Goal: Information Seeking & Learning: Learn about a topic

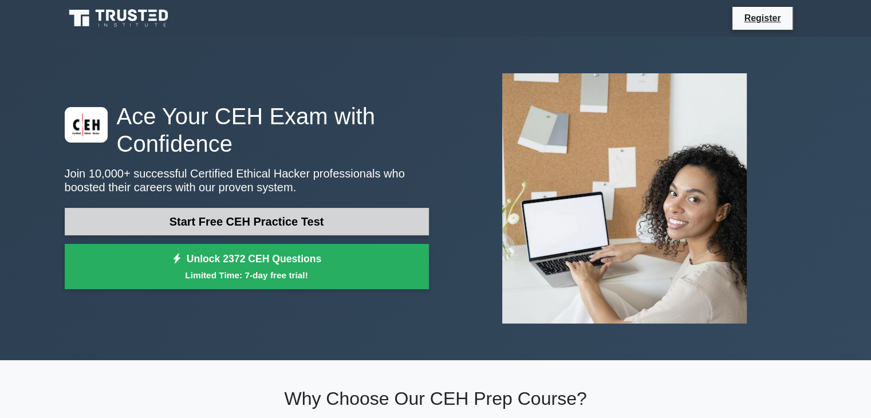
click at [285, 222] on link "Start Free CEH Practice Test" at bounding box center [247, 221] width 364 height 27
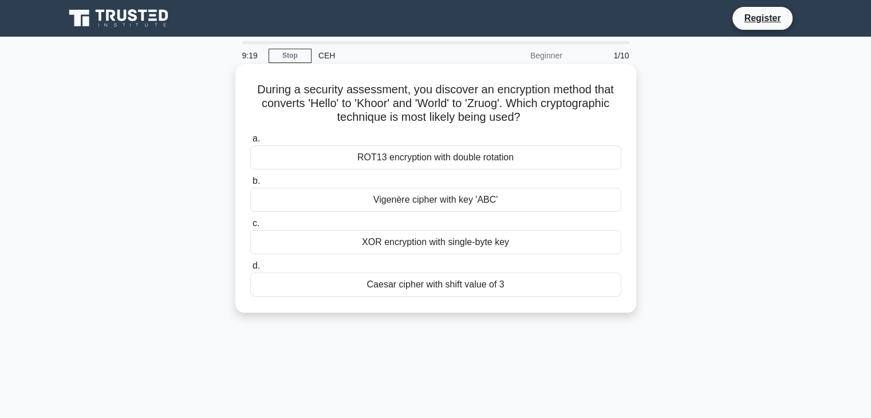
click at [418, 287] on div "Caesar cipher with shift value of 3" at bounding box center [435, 284] width 371 height 24
click at [250, 270] on input "[PERSON_NAME] cipher with shift value of 3" at bounding box center [250, 265] width 0 height 7
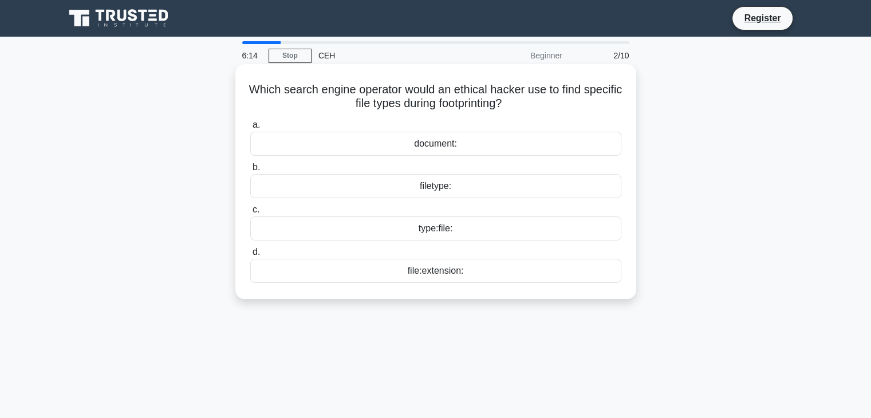
click at [478, 185] on div "filetype:" at bounding box center [435, 186] width 371 height 24
click at [250, 171] on input "b. filetype:" at bounding box center [250, 167] width 0 height 7
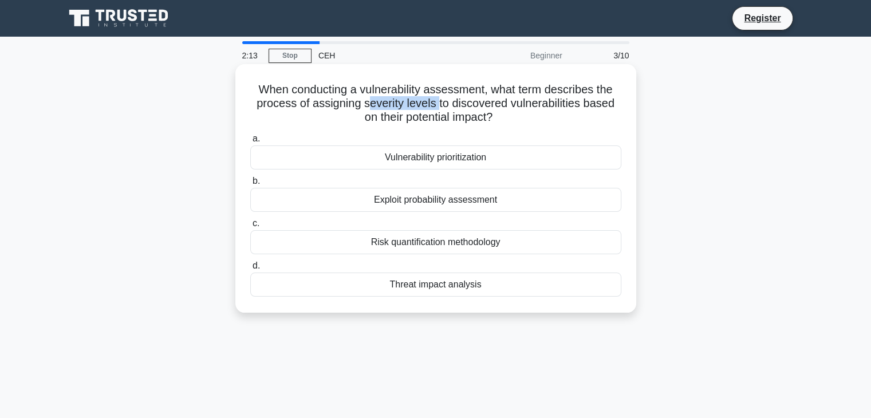
drag, startPoint x: 436, startPoint y: 104, endPoint x: 366, endPoint y: 105, distance: 69.8
click at [366, 105] on h5 "When conducting a vulnerability assessment, what term describes the process of …" at bounding box center [435, 103] width 373 height 42
click at [501, 114] on icon ".spinner_0XTQ{transform-origin:center;animation:spinner_y6GP .75s linear infini…" at bounding box center [499, 118] width 14 height 14
click at [448, 153] on div "Vulnerability prioritization" at bounding box center [435, 157] width 371 height 24
click at [250, 143] on input "a. Vulnerability prioritization" at bounding box center [250, 138] width 0 height 7
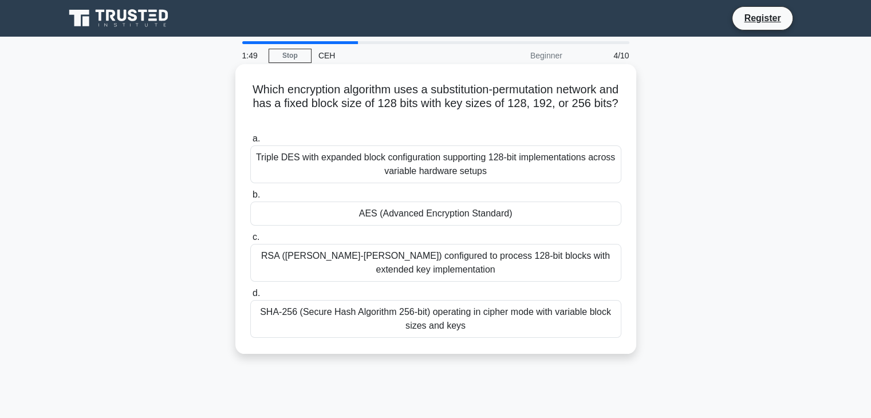
click at [423, 217] on div "AES (Advanced Encryption Standard)" at bounding box center [435, 213] width 371 height 24
click at [250, 199] on input "b. AES (Advanced Encryption Standard)" at bounding box center [250, 194] width 0 height 7
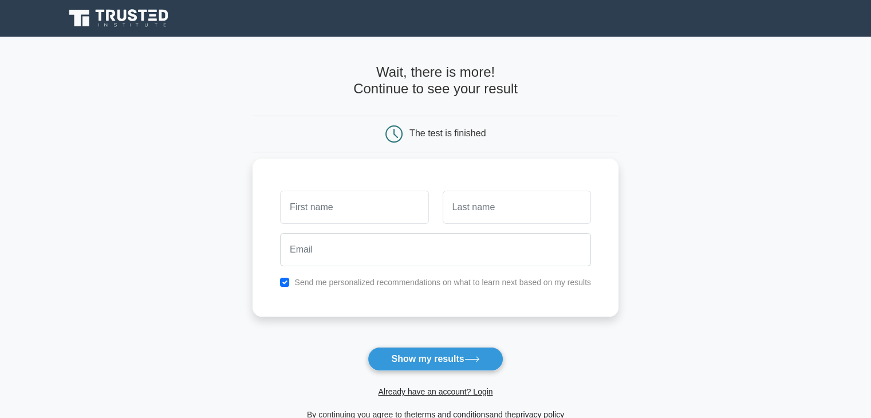
scroll to position [114, 0]
